Goal: Task Accomplishment & Management: Manage account settings

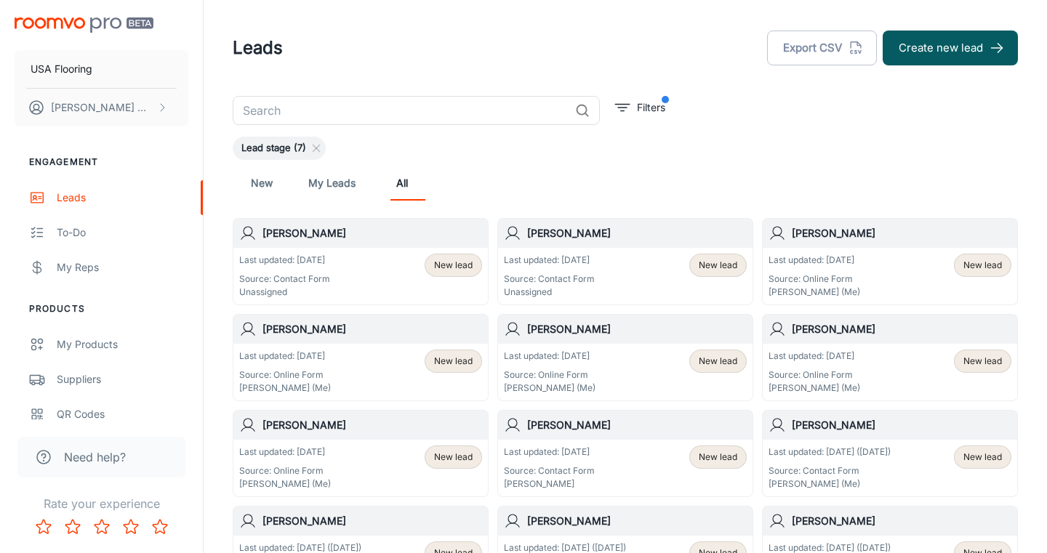
click at [618, 250] on div "Last updated: Today Source: Contact Form Unassigned New lead" at bounding box center [625, 276] width 255 height 57
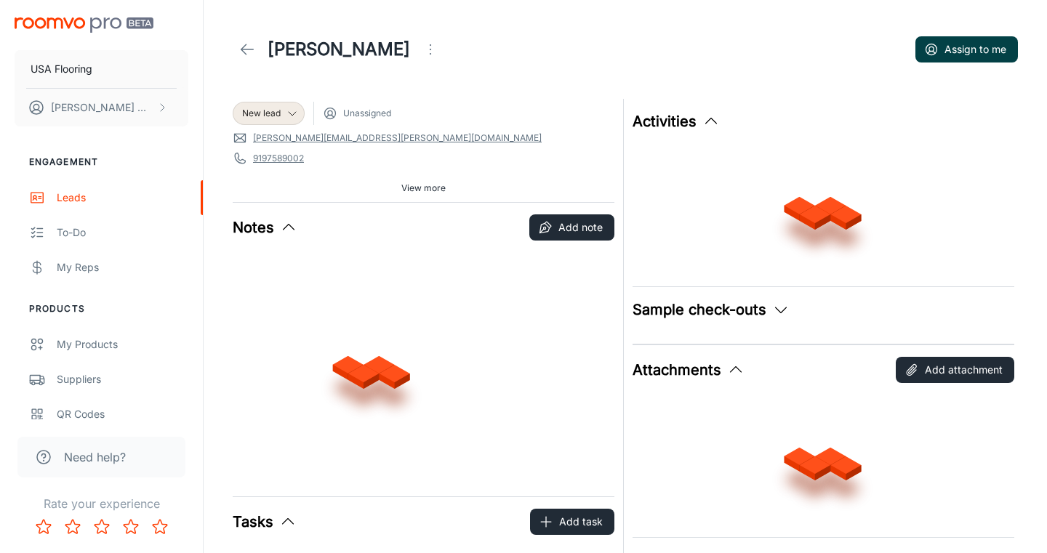
click at [947, 45] on button "Assign to me" at bounding box center [967, 49] width 103 height 26
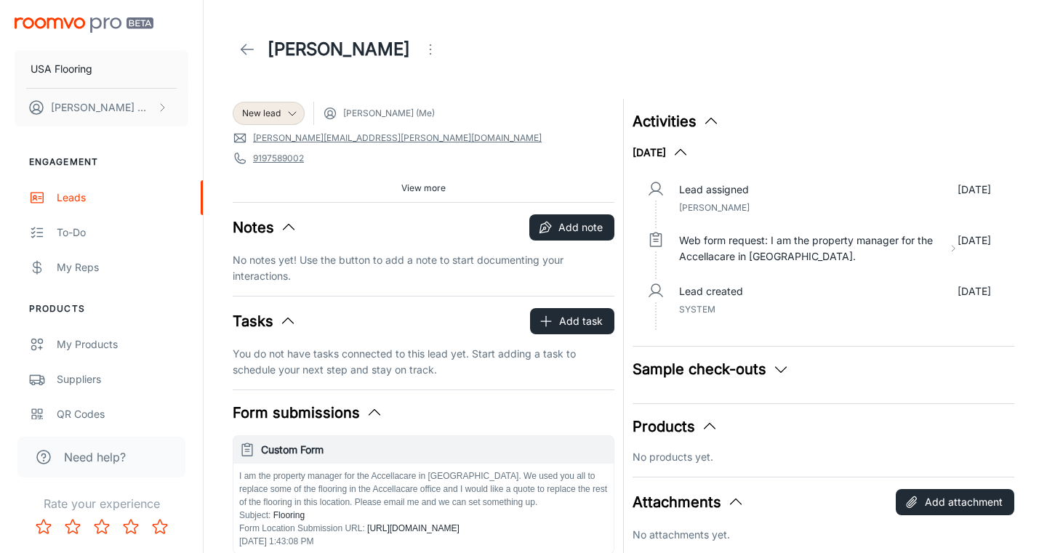
click at [254, 51] on icon at bounding box center [247, 49] width 17 height 17
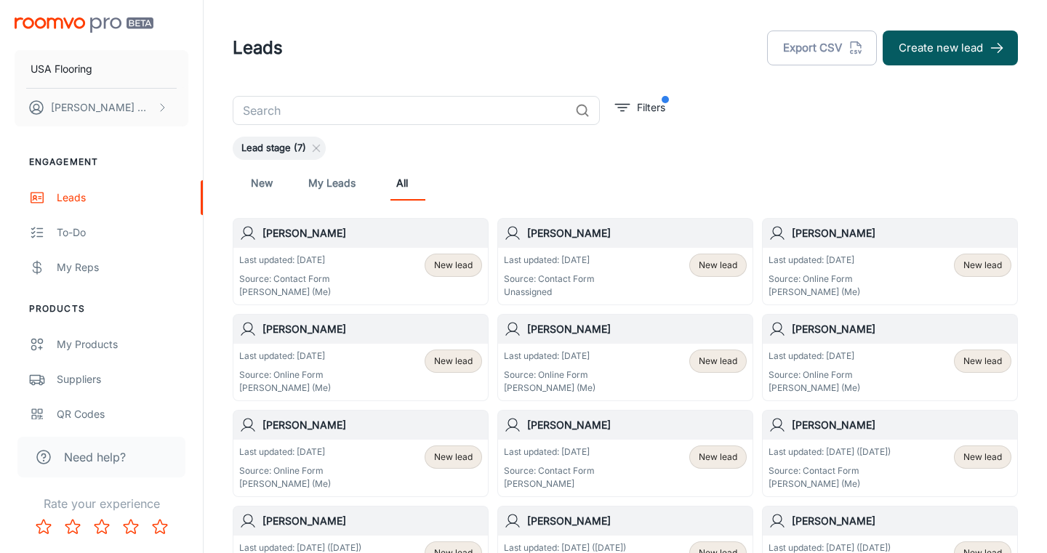
click at [548, 245] on div "Enrique Lambrano" at bounding box center [625, 233] width 255 height 29
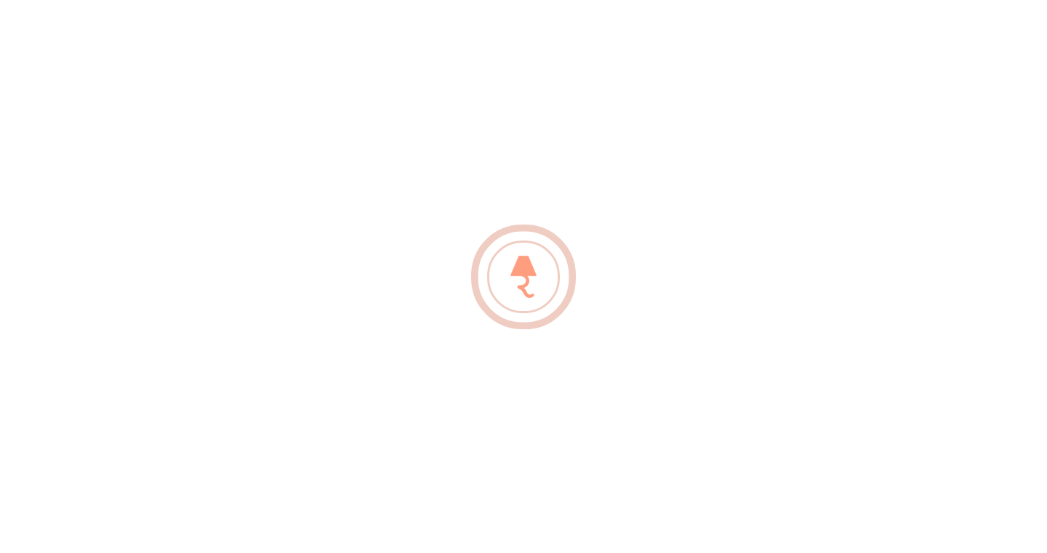
click at [895, 54] on div at bounding box center [523, 276] width 1047 height 553
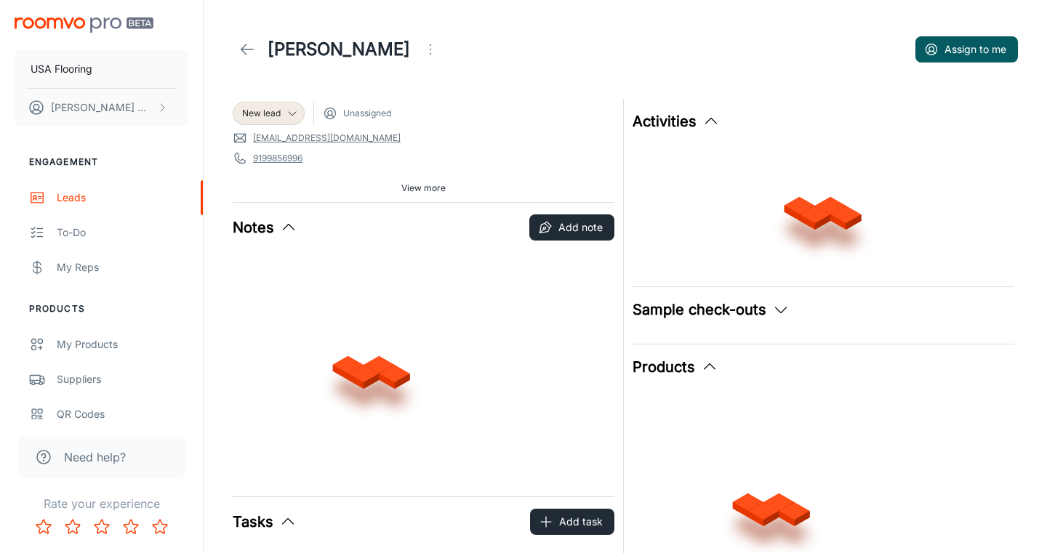
click at [894, 54] on div "Enrique Lambrano Assign to me" at bounding box center [625, 49] width 785 height 41
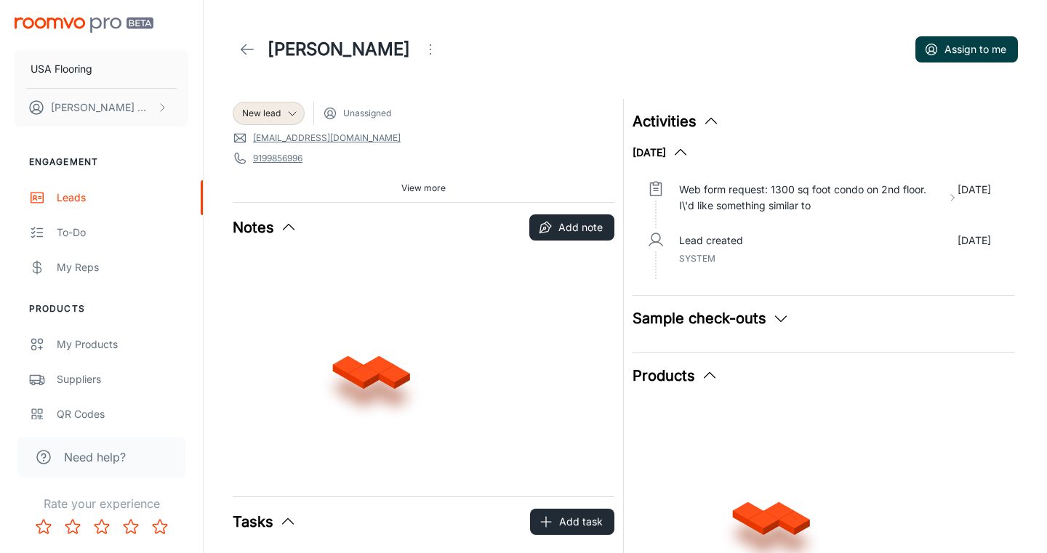
click at [951, 48] on button "Assign to me" at bounding box center [967, 49] width 103 height 26
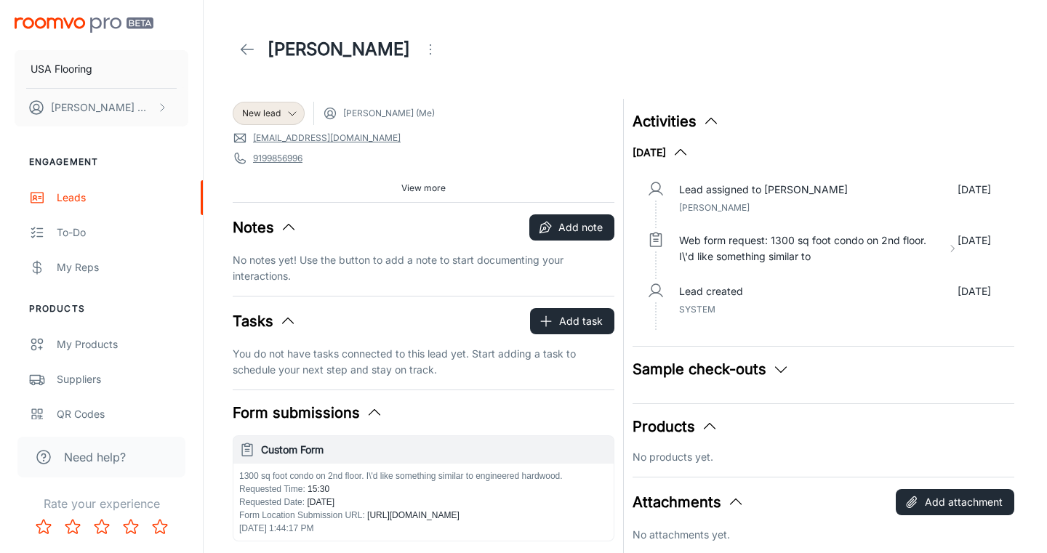
click at [250, 52] on icon at bounding box center [247, 49] width 17 height 17
